Goal: Task Accomplishment & Management: Manage account settings

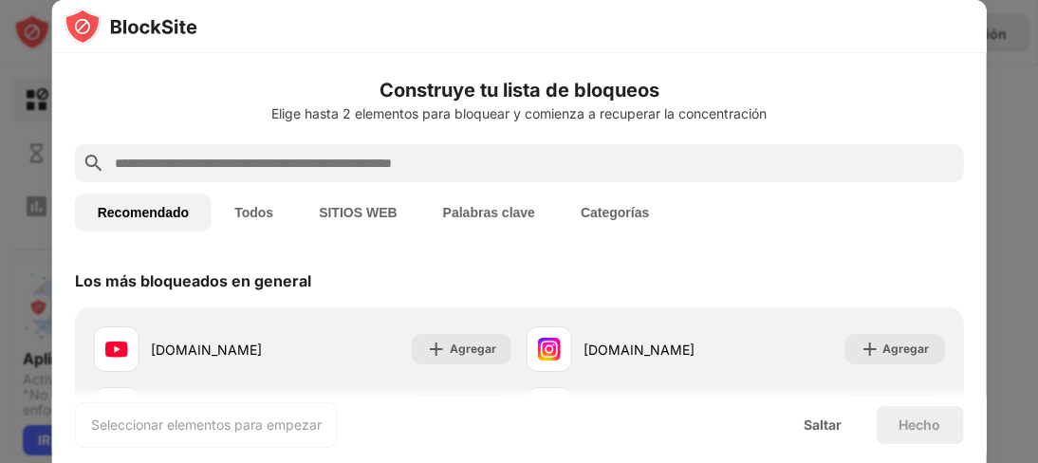
click at [351, 208] on font "SITIOS WEB" at bounding box center [358, 212] width 78 height 15
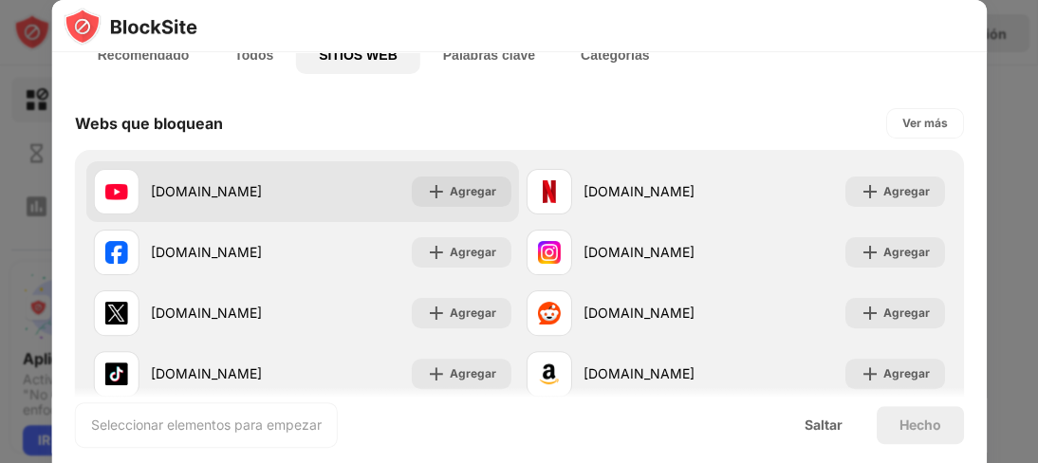
scroll to position [190, 0]
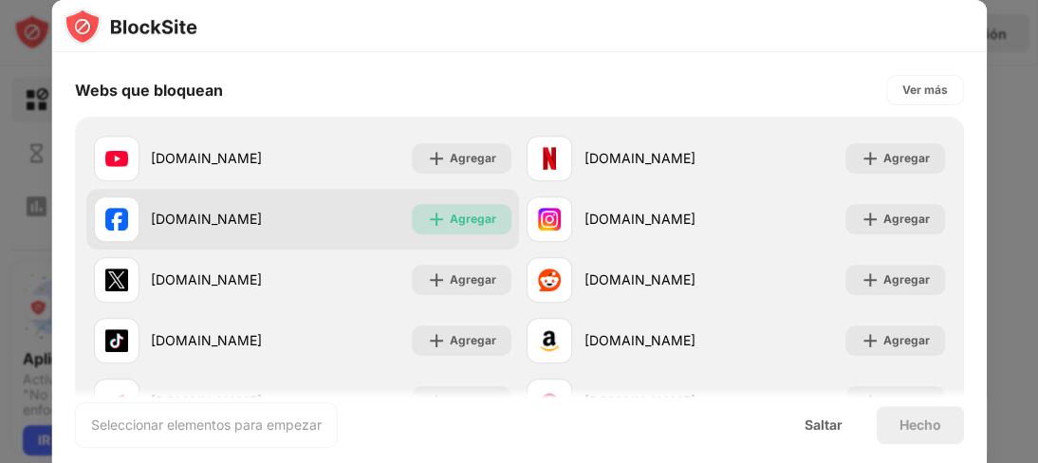
click at [455, 215] on font "Agregar" at bounding box center [473, 219] width 46 height 14
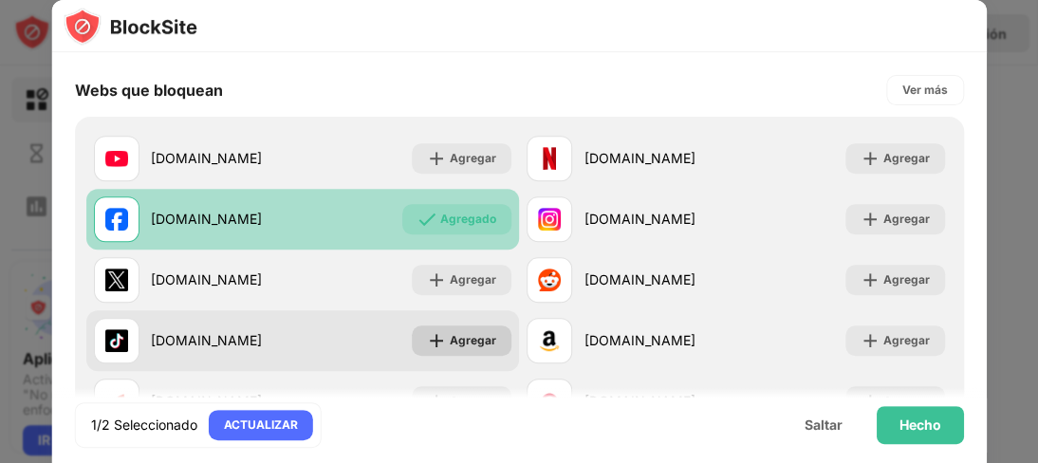
click at [476, 351] on div "Agregar" at bounding box center [462, 340] width 100 height 30
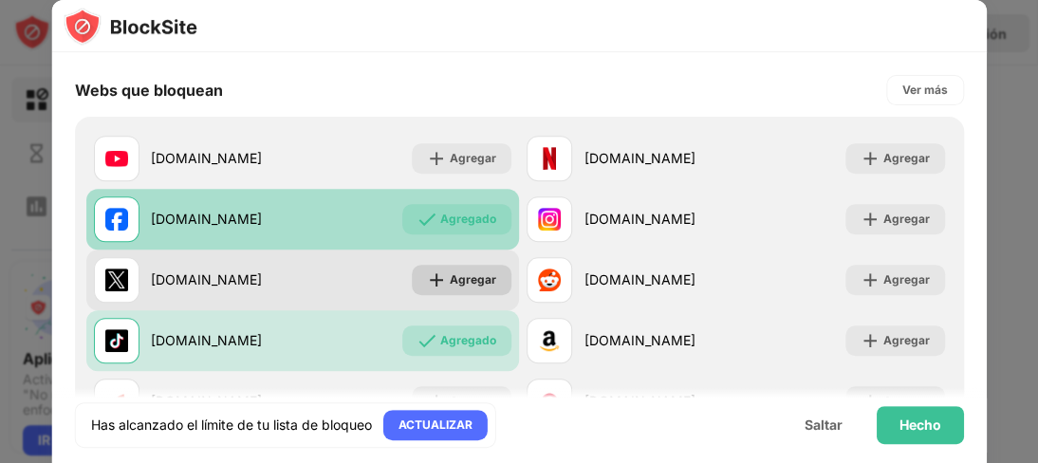
click at [456, 276] on font "Agregar" at bounding box center [473, 279] width 46 height 14
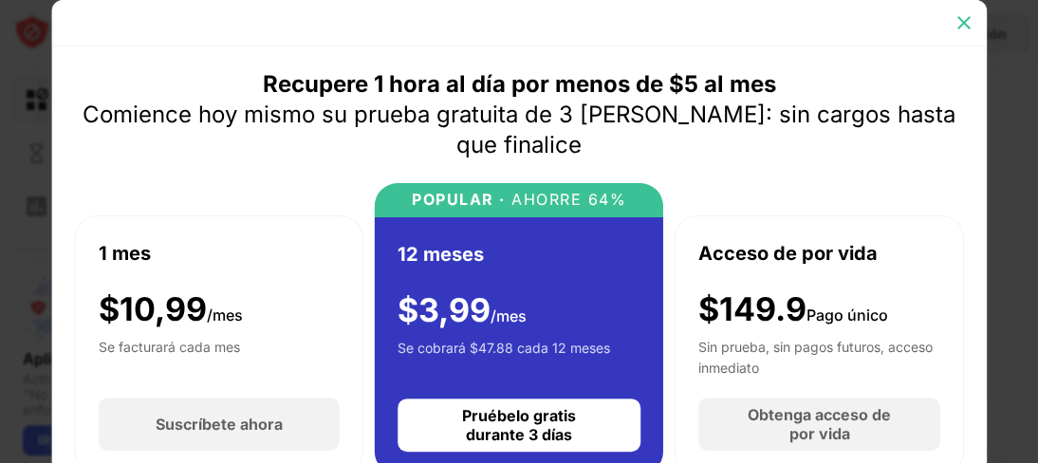
click at [971, 27] on img at bounding box center [962, 22] width 19 height 19
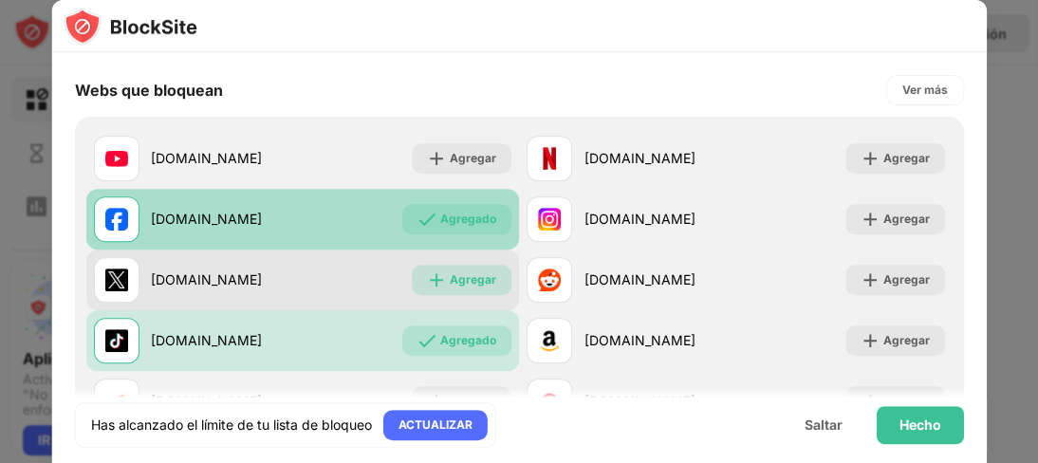
click at [453, 272] on font "Agregar" at bounding box center [473, 279] width 46 height 14
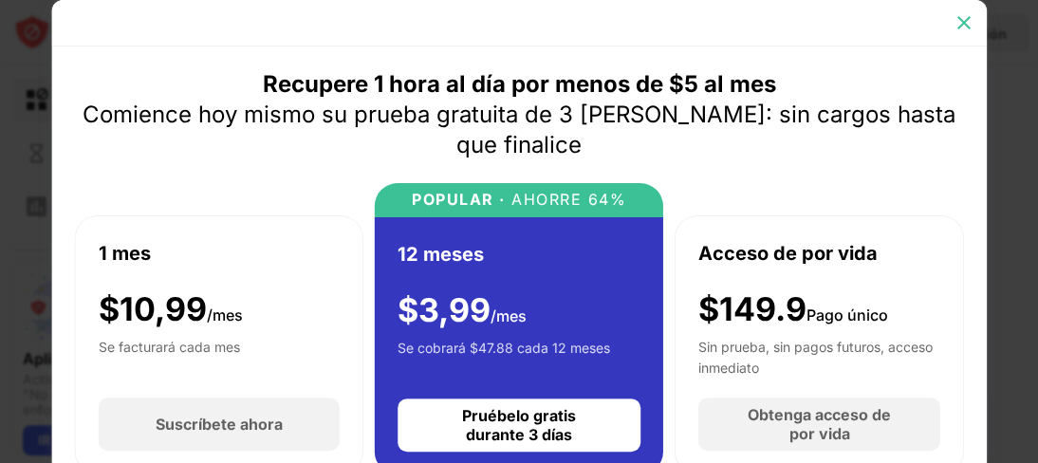
click at [967, 23] on img at bounding box center [962, 22] width 19 height 19
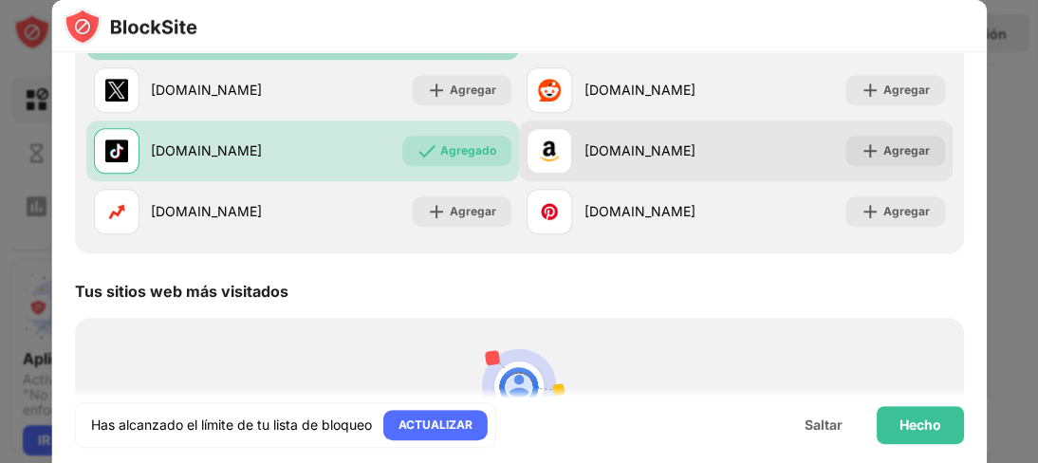
scroll to position [421, 0]
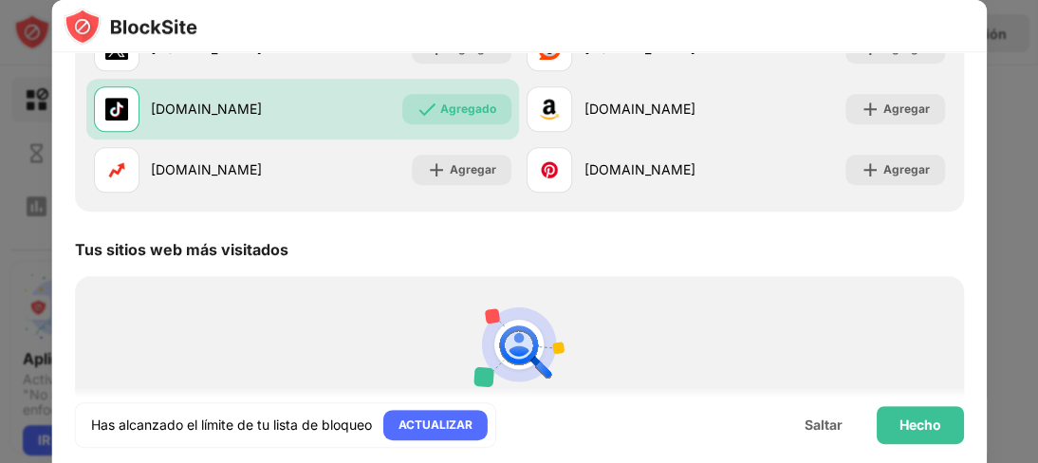
click at [307, 323] on div "Sugerencias de bloqueo personalizado Déjanos ver qué sitios visitas para que po…" at bounding box center [519, 399] width 866 height 224
click at [418, 326] on div "Sugerencias de bloqueo personalizado Déjanos ver qué sitios visitas para que po…" at bounding box center [519, 399] width 866 height 224
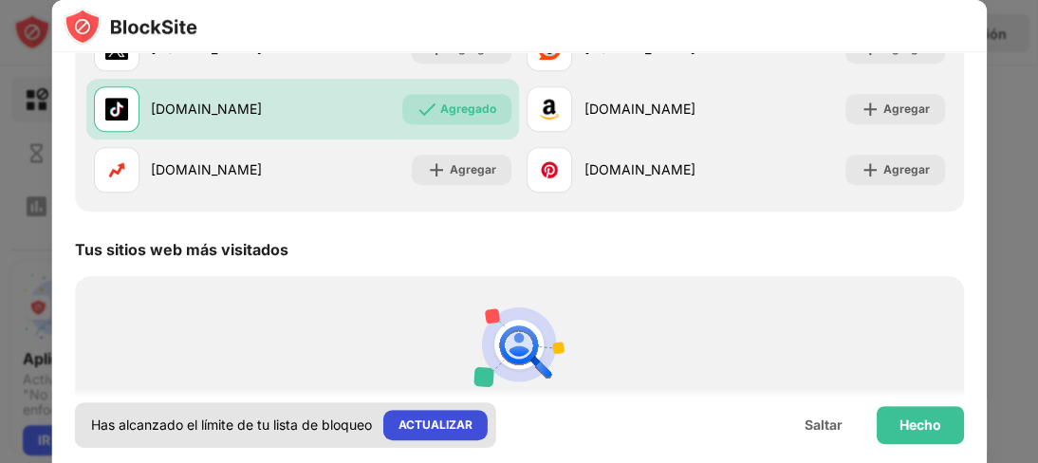
click at [461, 410] on div "ACTUALIZAR" at bounding box center [435, 425] width 104 height 30
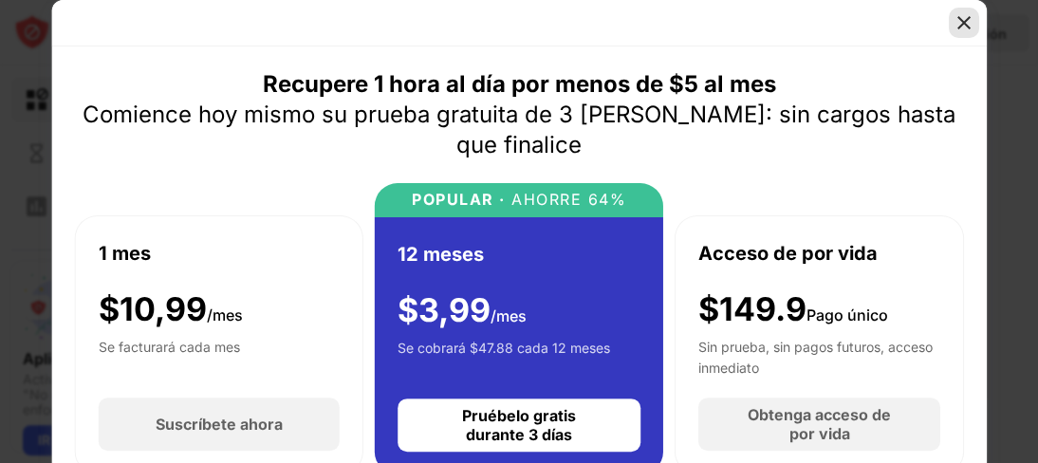
click at [964, 17] on img at bounding box center [962, 22] width 19 height 19
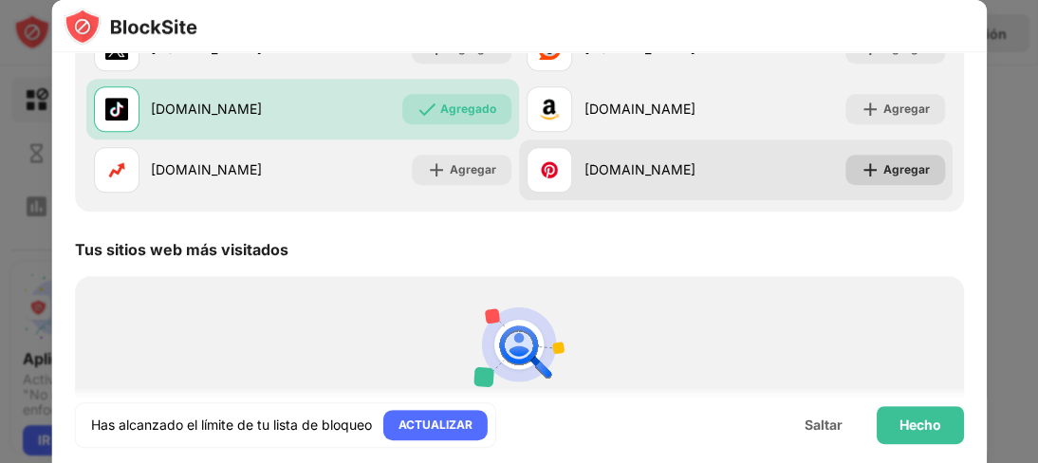
click at [922, 157] on div "Agregar" at bounding box center [894, 170] width 100 height 30
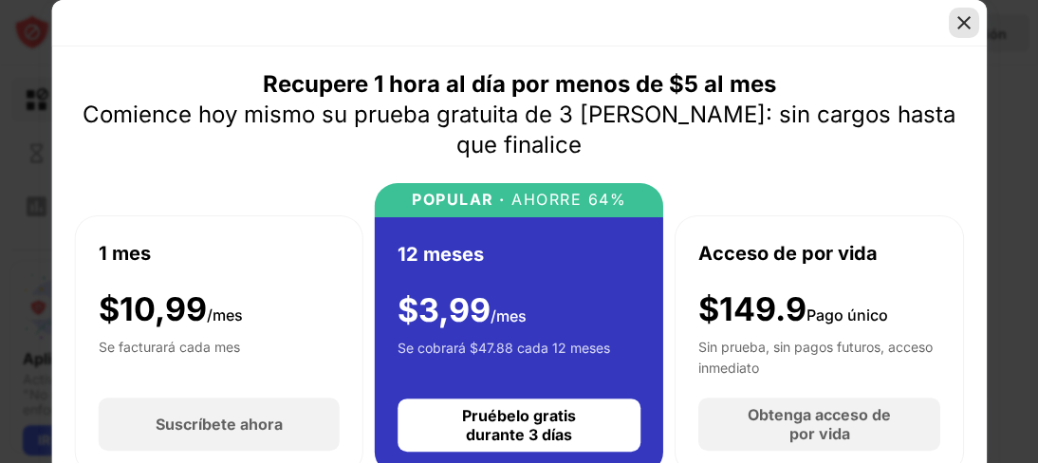
click at [966, 18] on img at bounding box center [962, 22] width 19 height 19
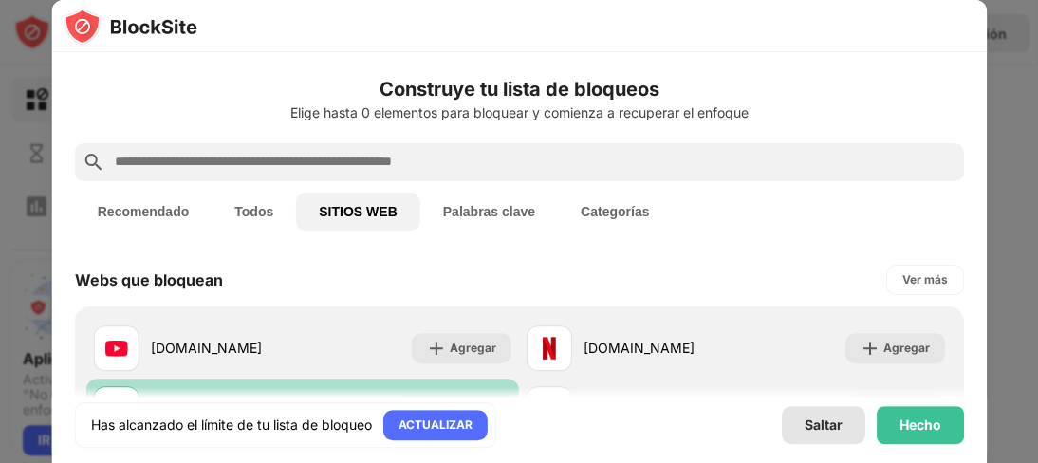
click at [840, 427] on font "Saltar" at bounding box center [822, 424] width 38 height 16
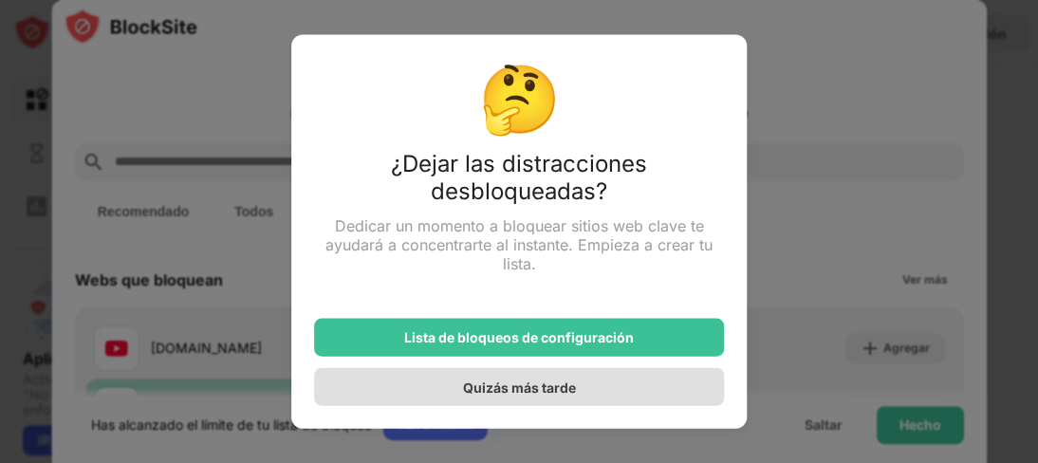
click at [546, 387] on font "Quizás más tarde" at bounding box center [519, 386] width 113 height 16
